Goal: Information Seeking & Learning: Learn about a topic

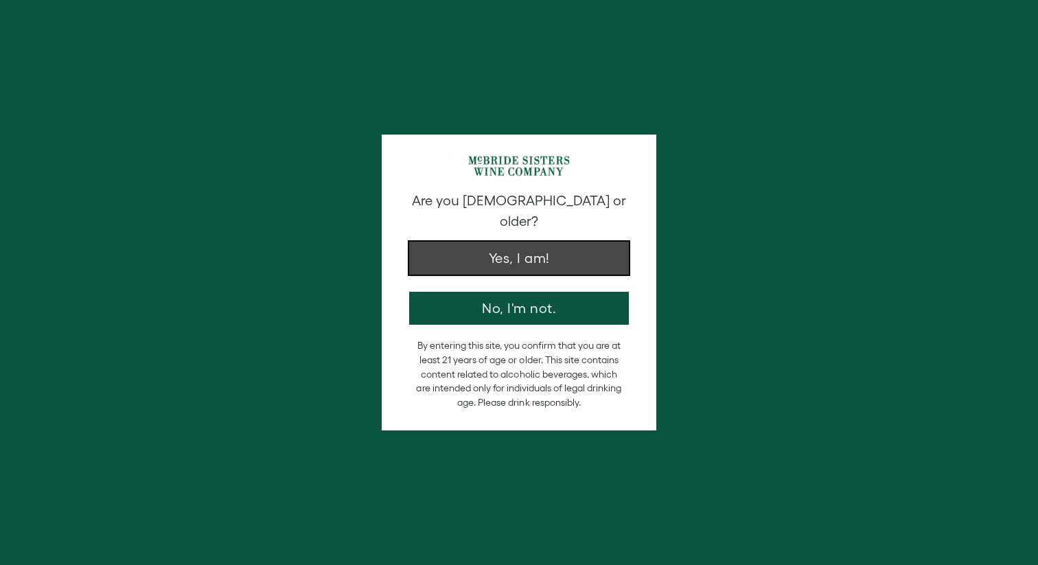
click at [595, 244] on button "Yes, I am!" at bounding box center [519, 258] width 220 height 33
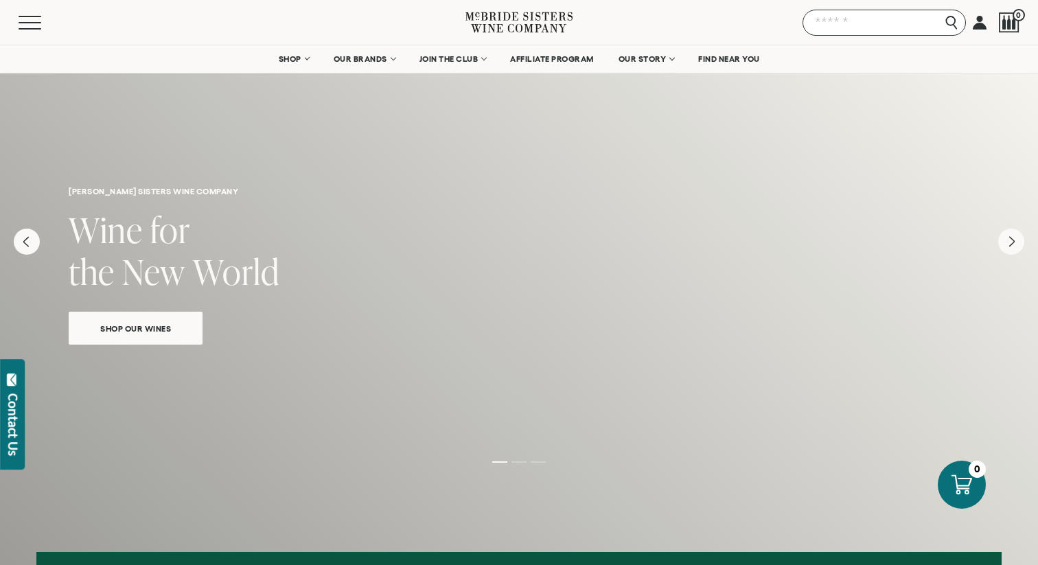
click at [951, 16] on input "Search" at bounding box center [883, 23] width 163 height 26
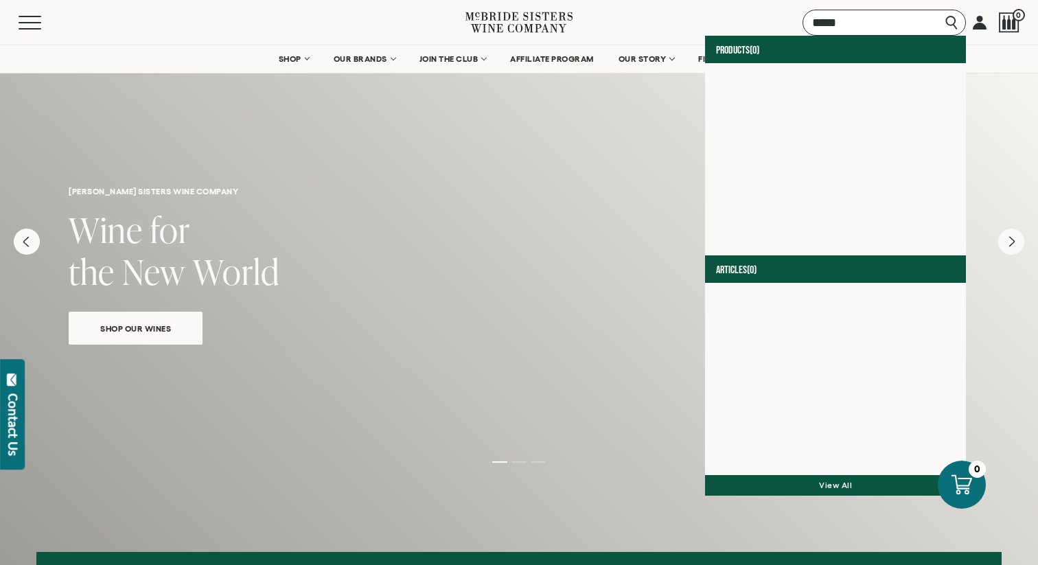
type input "*****"
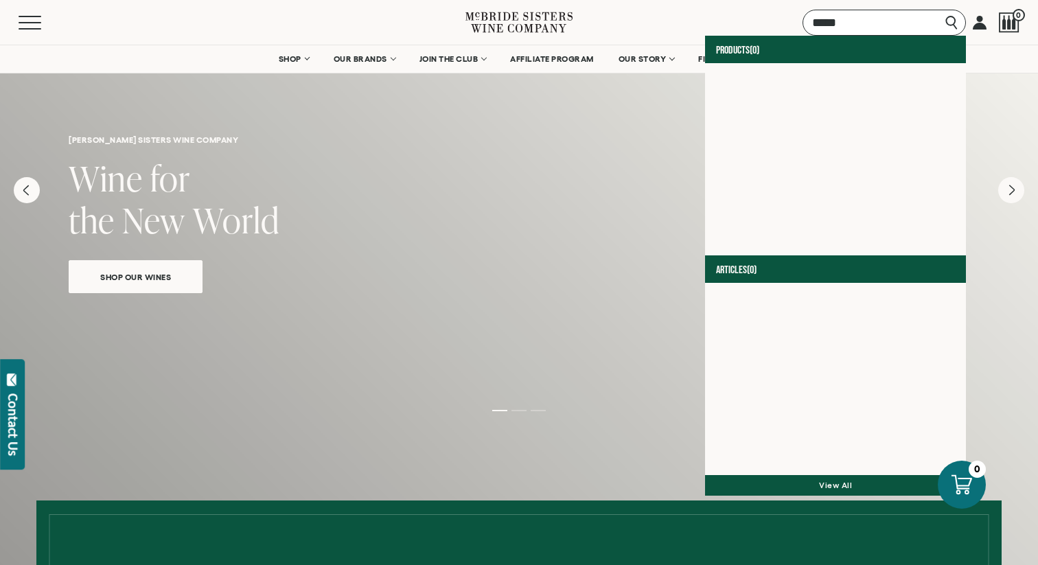
scroll to position [66, 0]
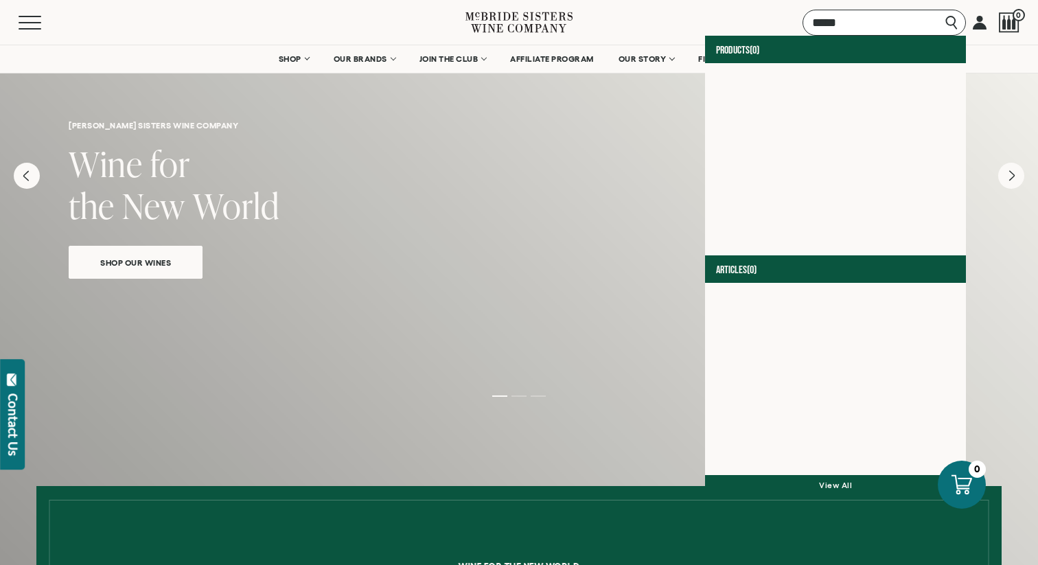
click at [875, 28] on input "*****" at bounding box center [883, 23] width 163 height 26
click at [938, 21] on input "*****" at bounding box center [883, 23] width 163 height 26
click at [705, 15] on div "Menu Search ***** Products (0) Articles (0) View all 0" at bounding box center [519, 22] width 1038 height 45
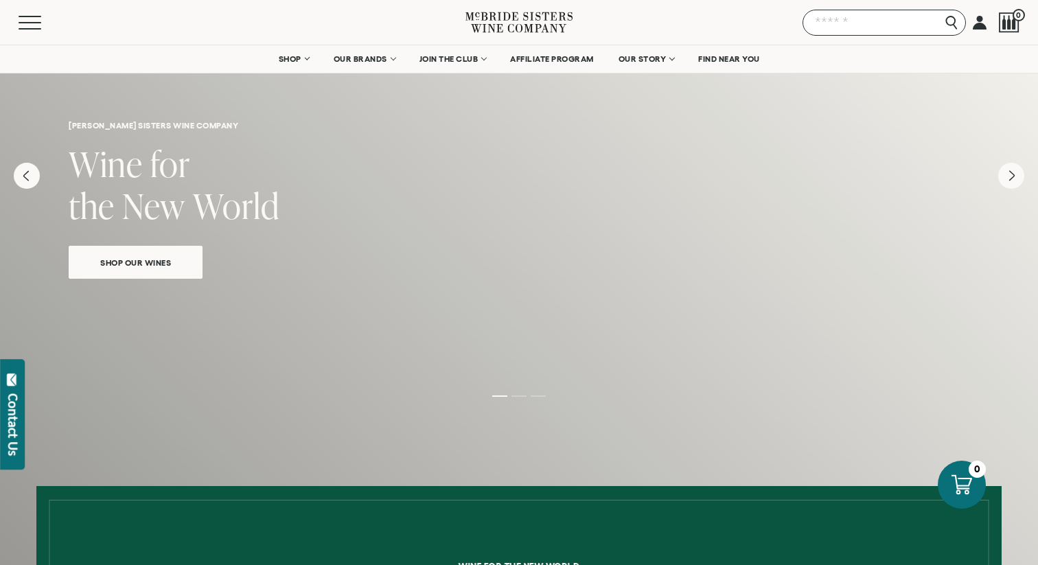
click at [948, 21] on input "Search" at bounding box center [883, 23] width 163 height 26
type input "*****"
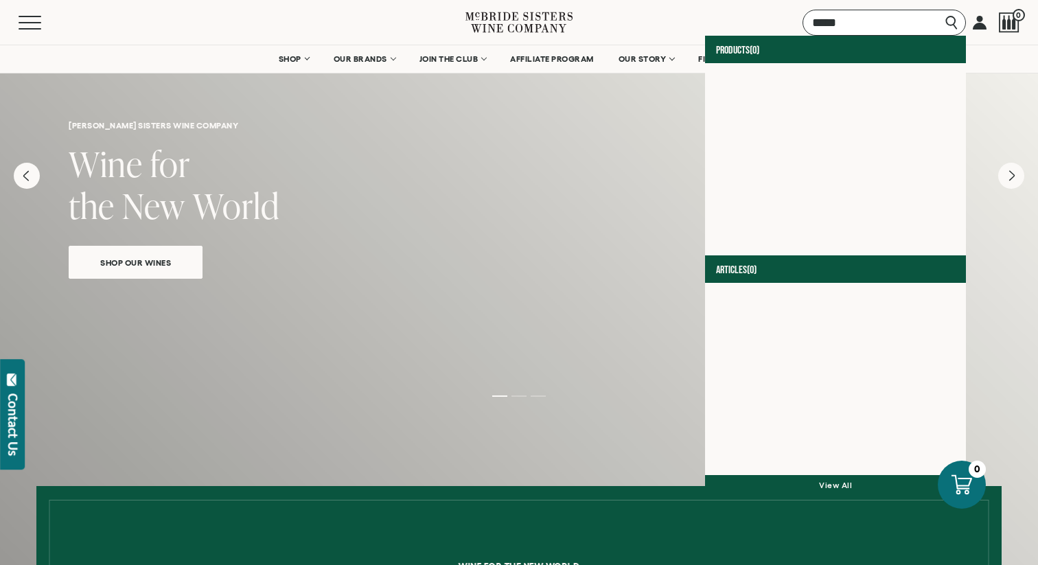
click at [841, 18] on input "*****" at bounding box center [883, 23] width 163 height 26
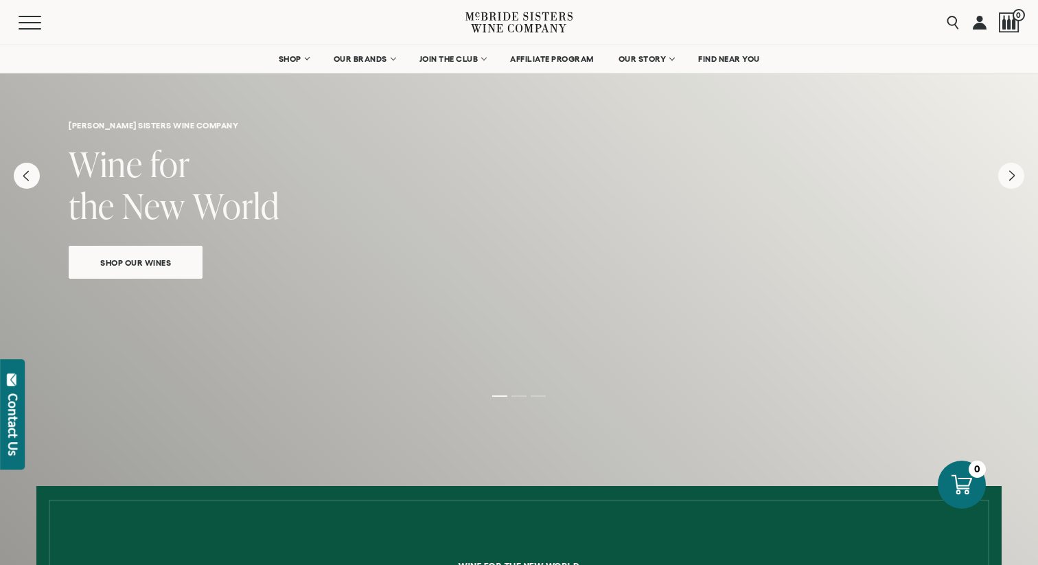
click at [714, 20] on div "Menu Search Products (0) Articles (0) View all 0" at bounding box center [519, 22] width 1038 height 45
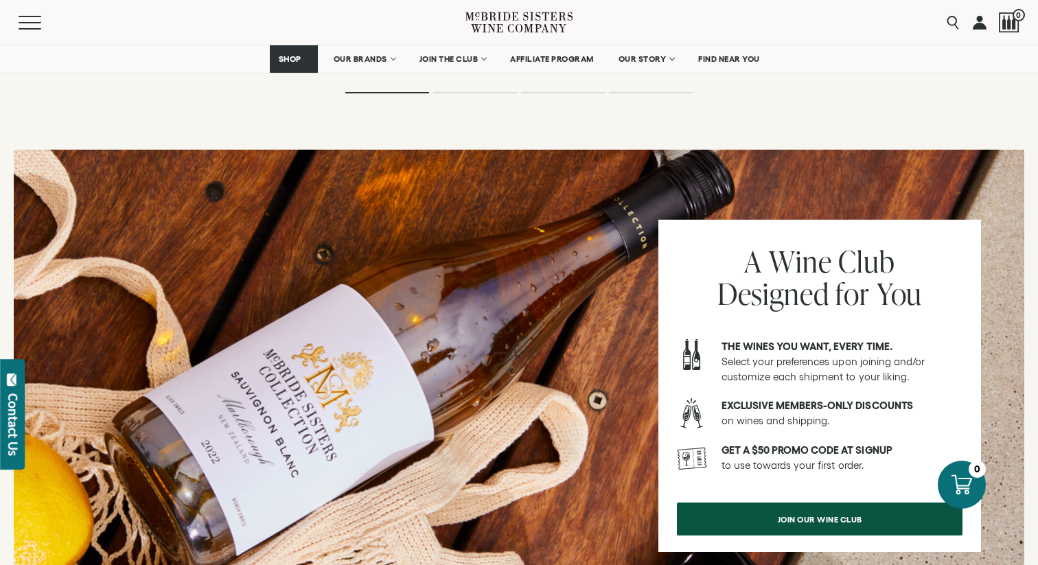
scroll to position [1636, 0]
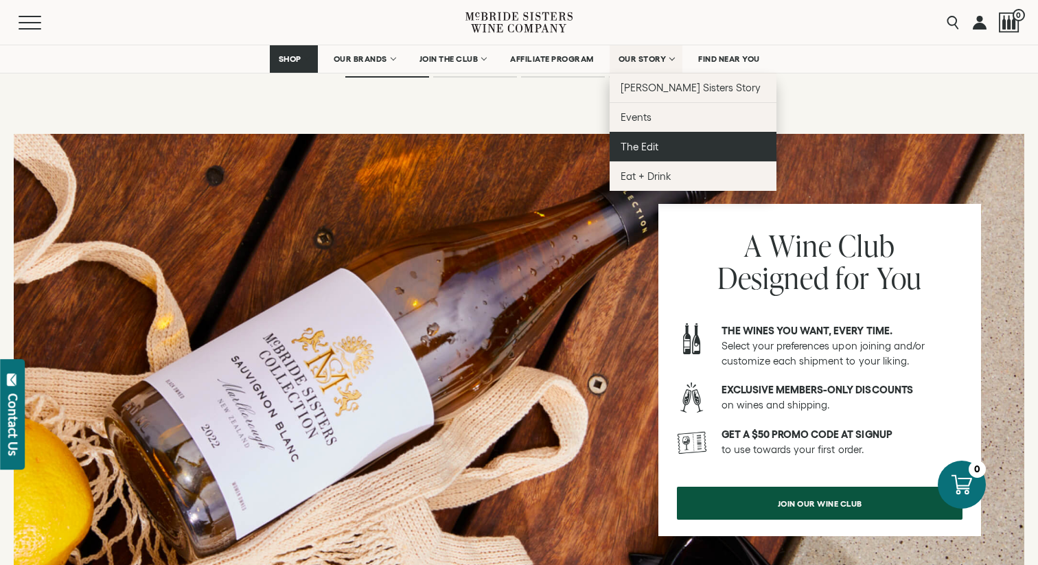
click at [658, 149] on span "The Edit" at bounding box center [639, 147] width 38 height 12
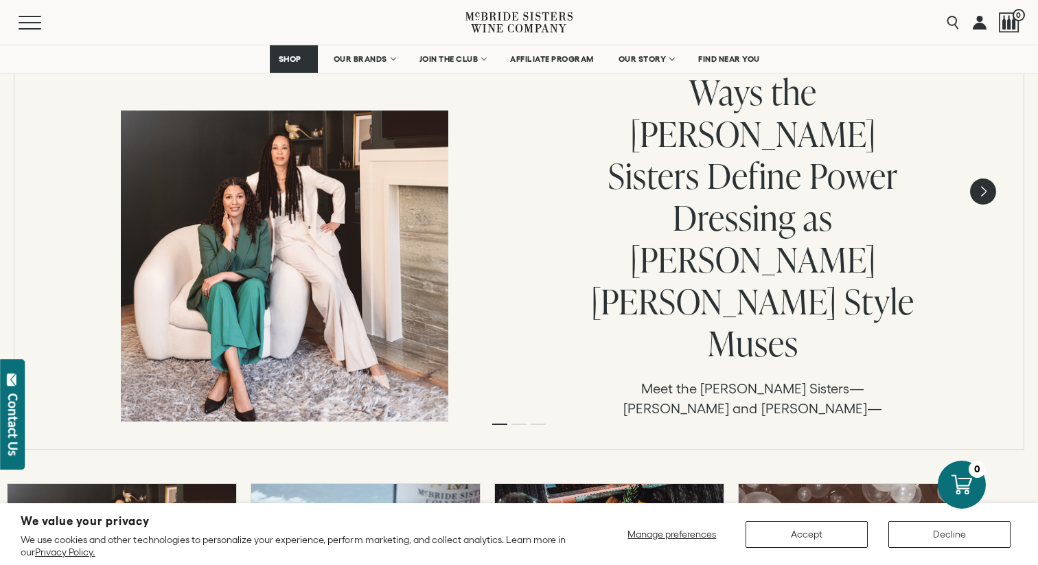
scroll to position [310, 0]
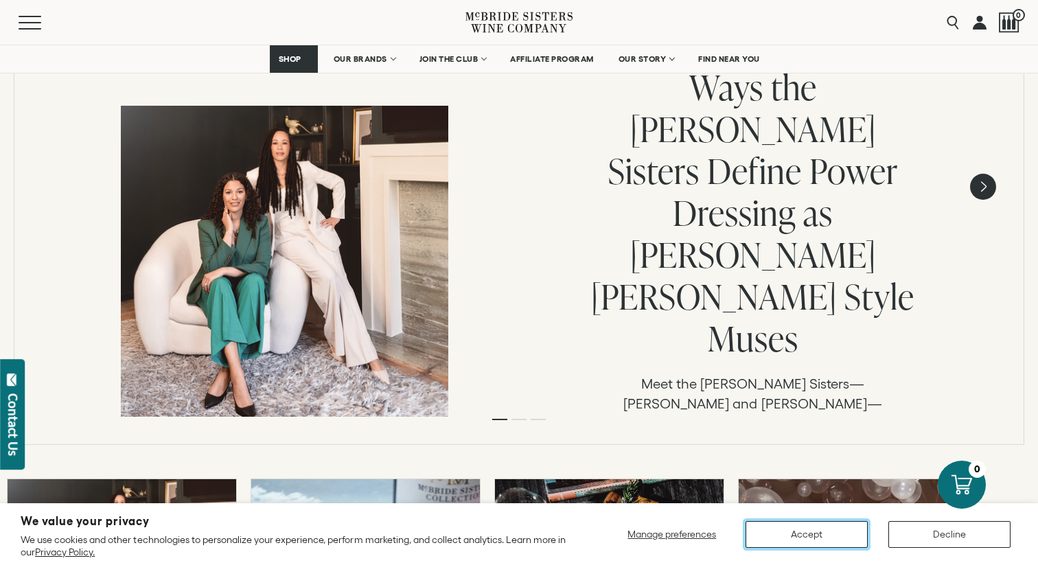
click at [787, 541] on button "Accept" at bounding box center [806, 534] width 122 height 27
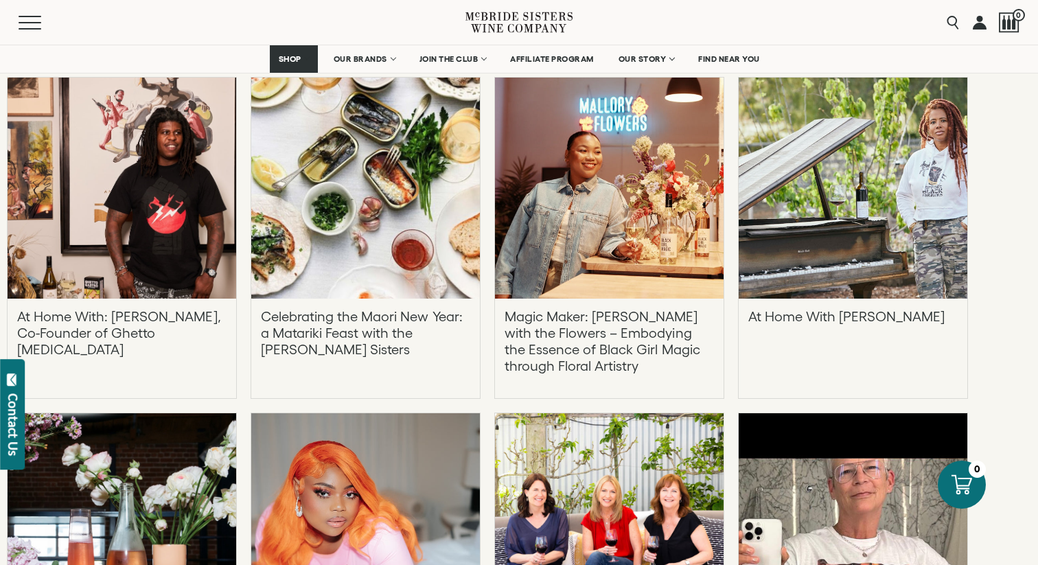
scroll to position [1481, 0]
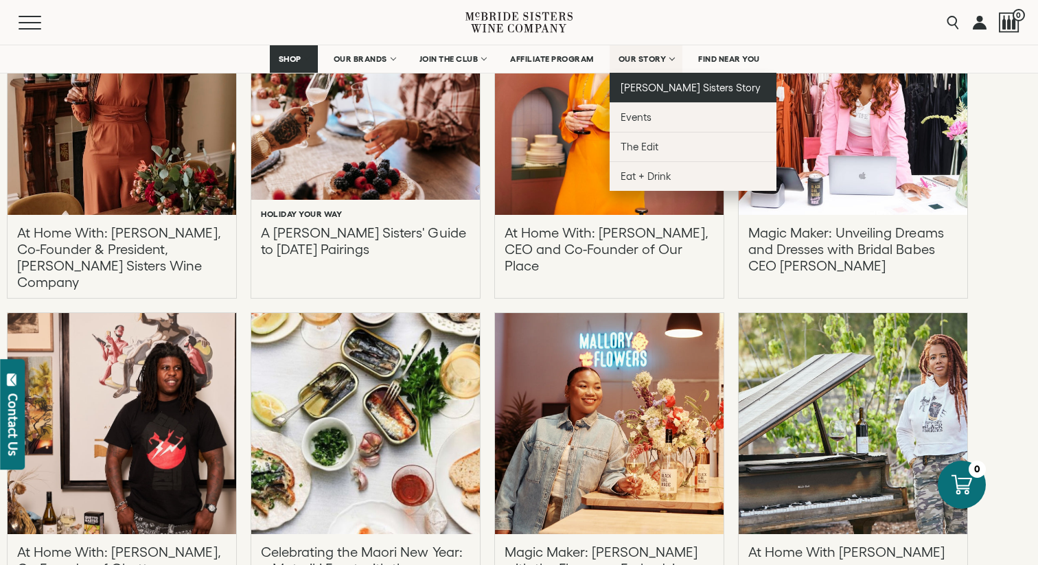
click at [673, 87] on span "[PERSON_NAME] Sisters Story" at bounding box center [690, 88] width 141 height 12
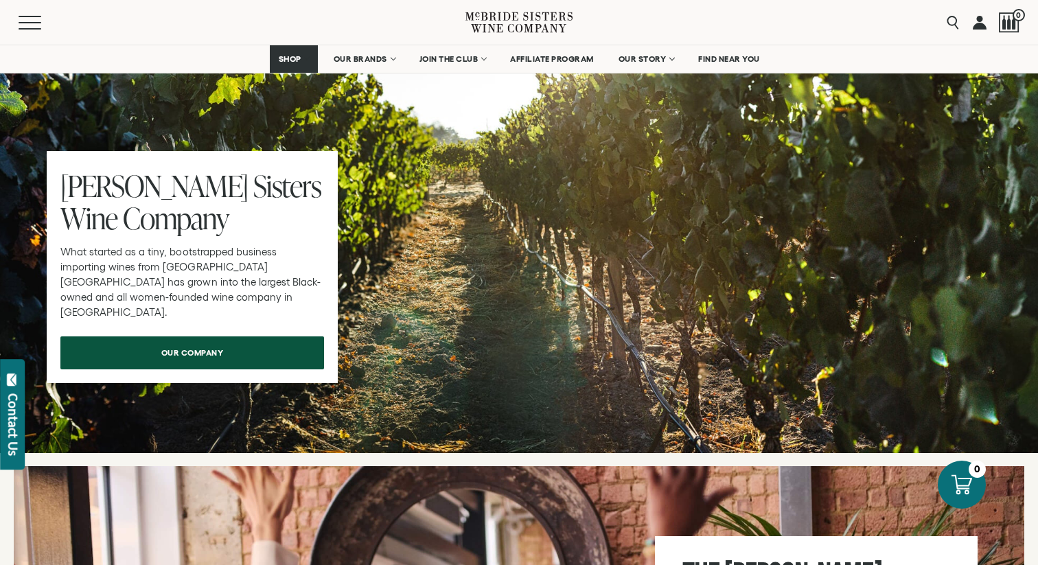
scroll to position [4296, 0]
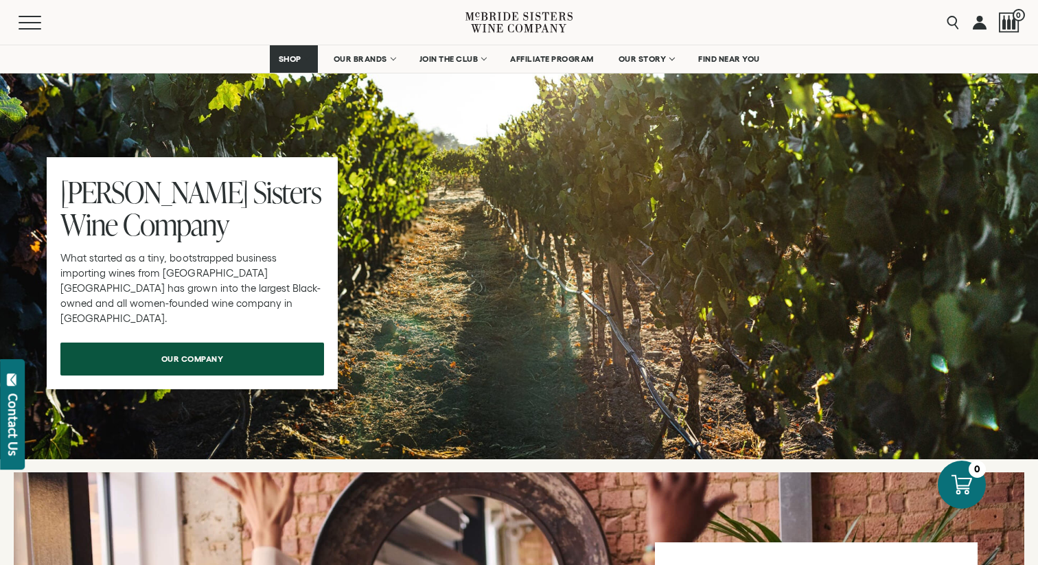
click at [272, 342] on div "our company" at bounding box center [192, 358] width 264 height 33
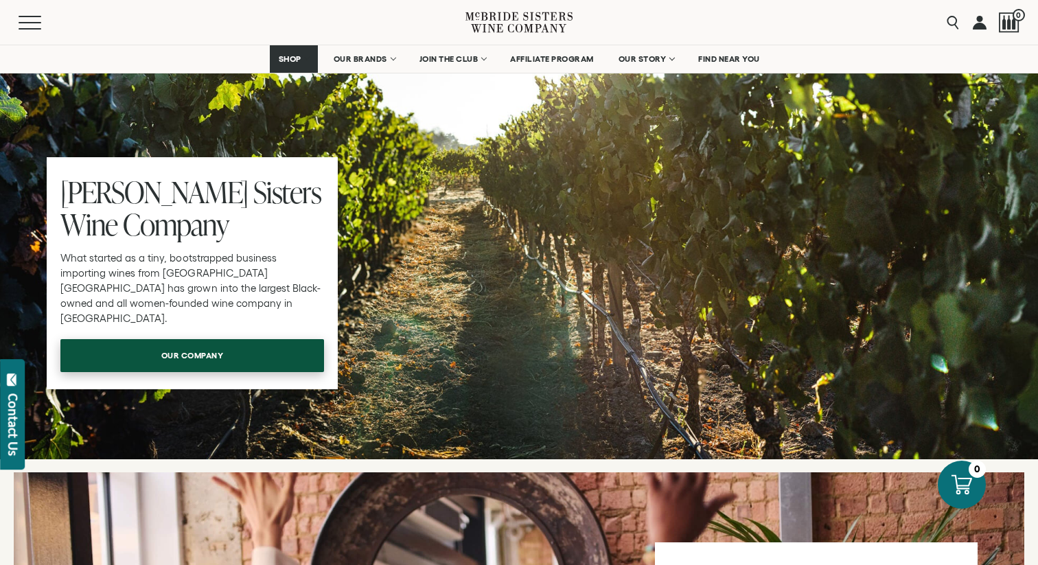
click at [261, 339] on link "our company" at bounding box center [192, 355] width 264 height 33
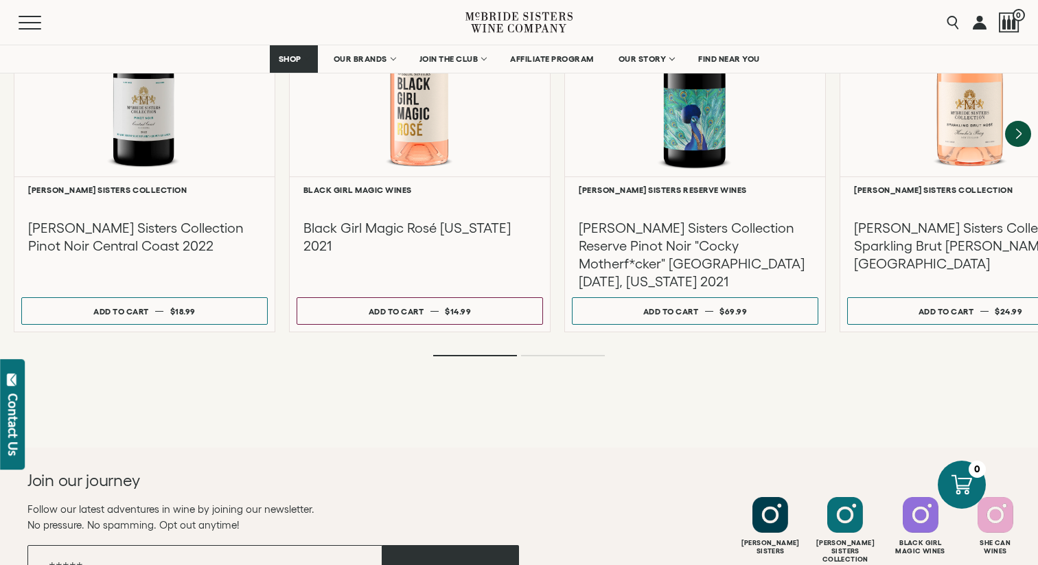
scroll to position [2408, 0]
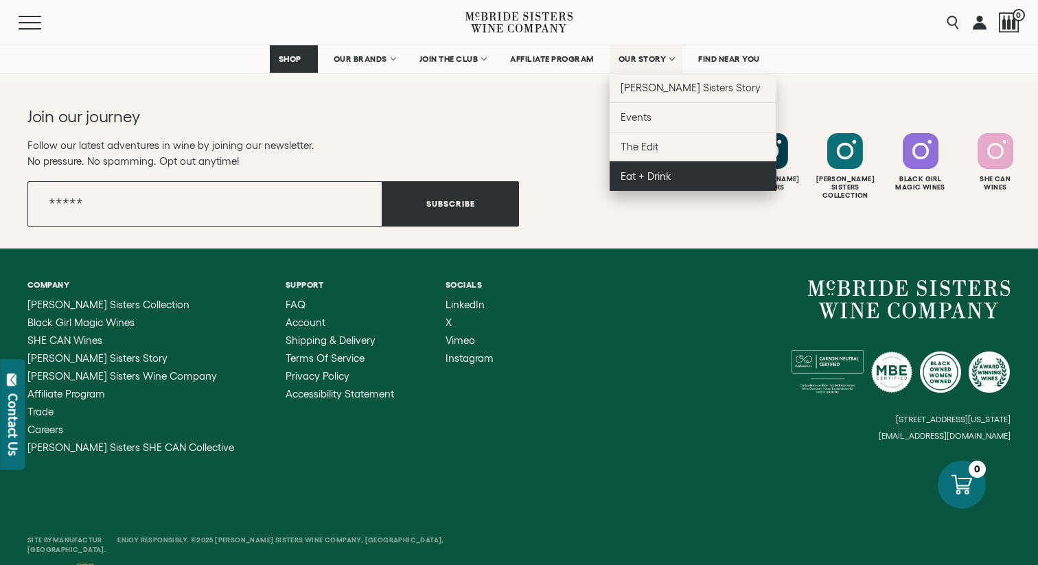
click at [650, 179] on span "Eat + Drink" at bounding box center [645, 176] width 51 height 12
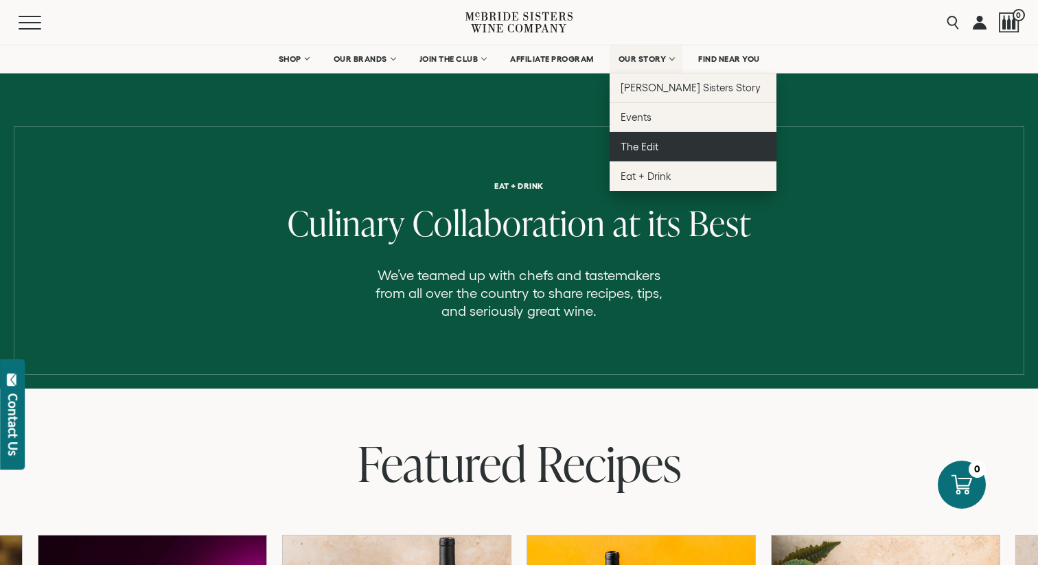
click at [644, 147] on span "The Edit" at bounding box center [639, 147] width 38 height 12
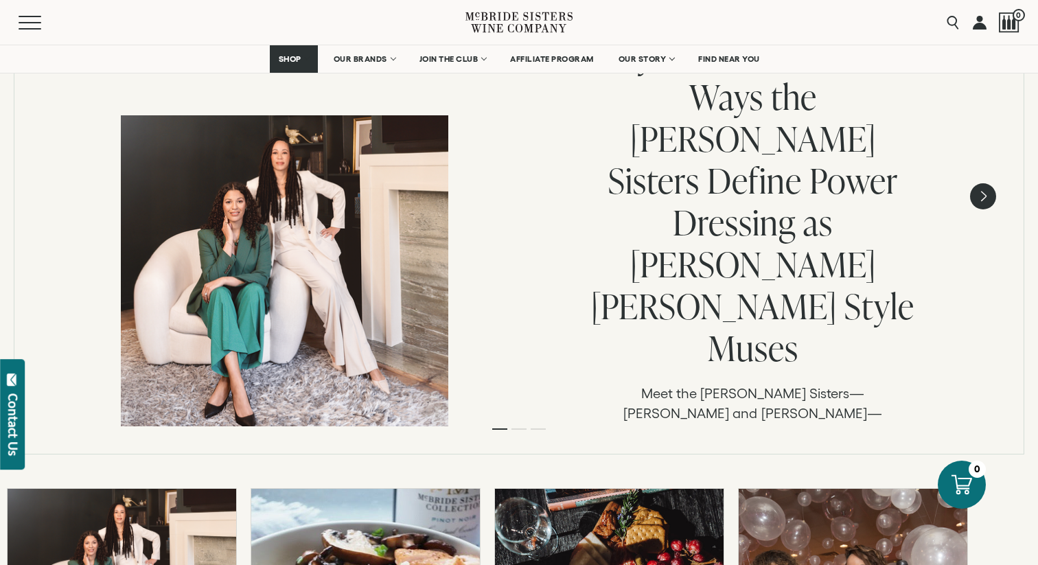
scroll to position [246, 0]
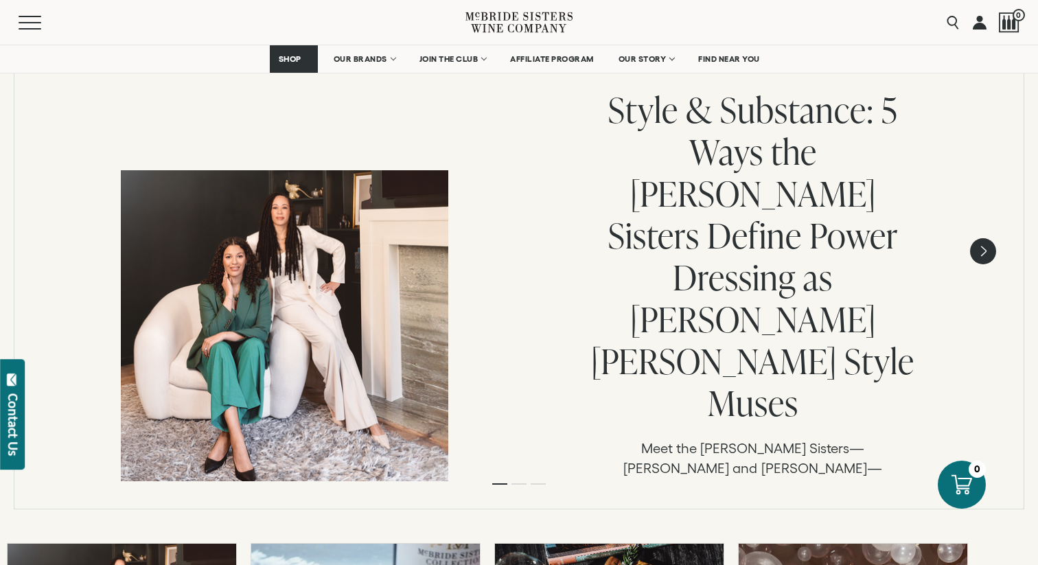
click at [520, 483] on li "Page dot 2" at bounding box center [518, 483] width 15 height 1
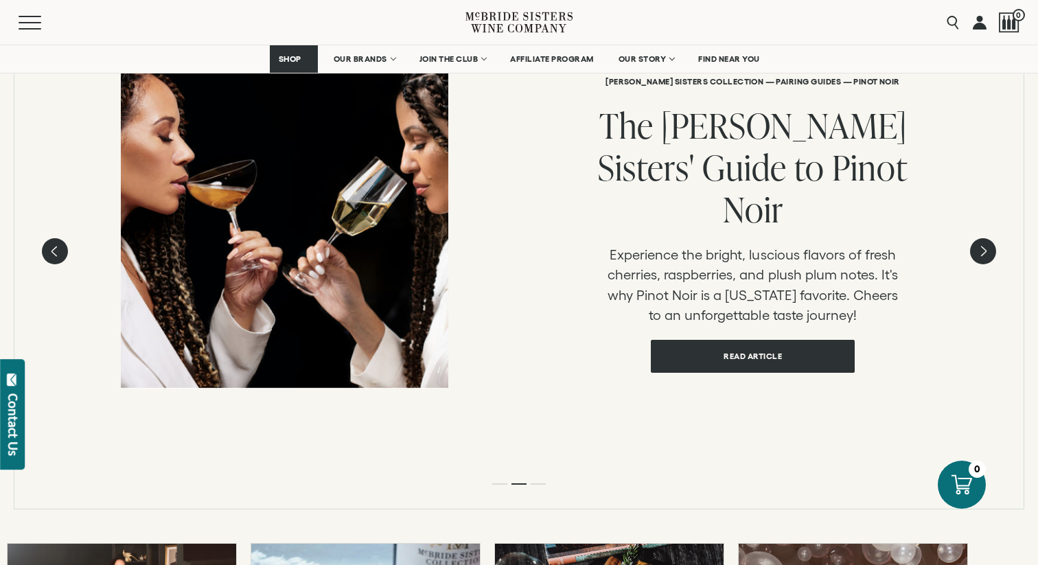
click at [537, 481] on ol at bounding box center [518, 483] width 549 height 5
click at [537, 482] on ol at bounding box center [518, 483] width 549 height 5
click at [537, 486] on ol at bounding box center [518, 483] width 549 height 5
click at [537, 485] on ol at bounding box center [518, 483] width 549 height 5
click at [537, 483] on li "Page dot 3" at bounding box center [538, 483] width 15 height 1
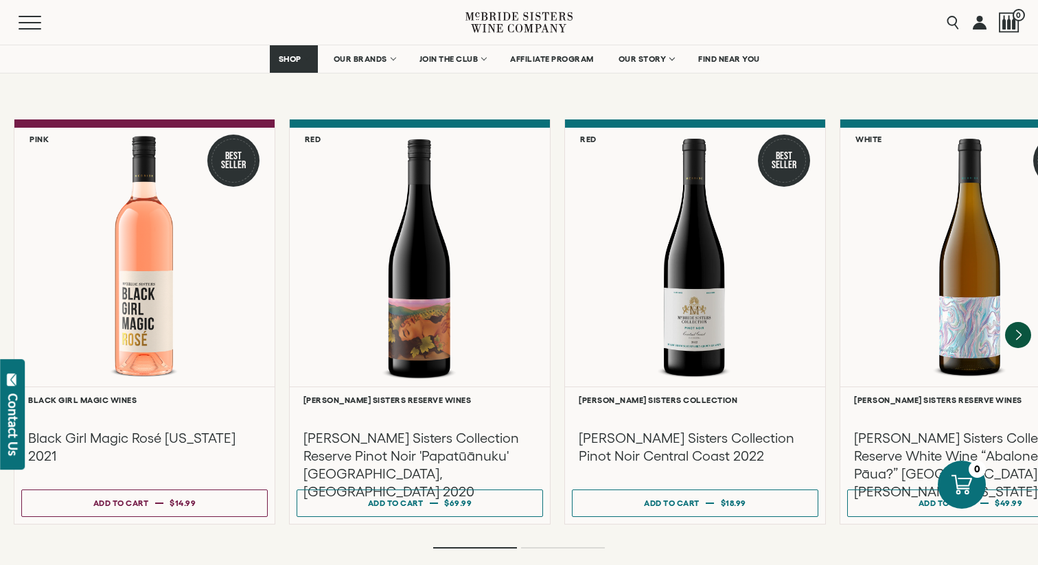
scroll to position [5180, 0]
